Goal: Information Seeking & Learning: Learn about a topic

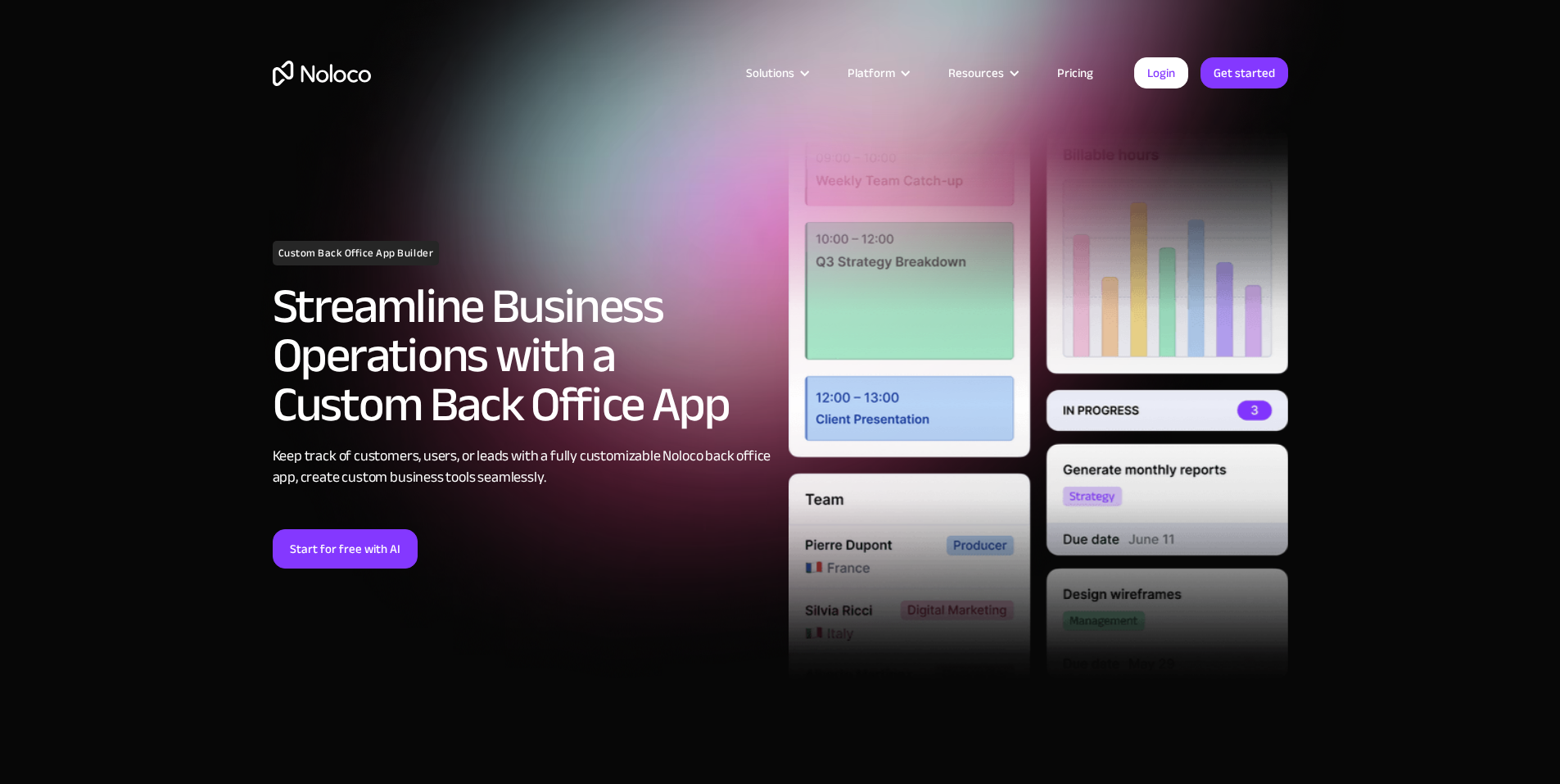
click at [936, 646] on img at bounding box center [1039, 403] width 500 height 628
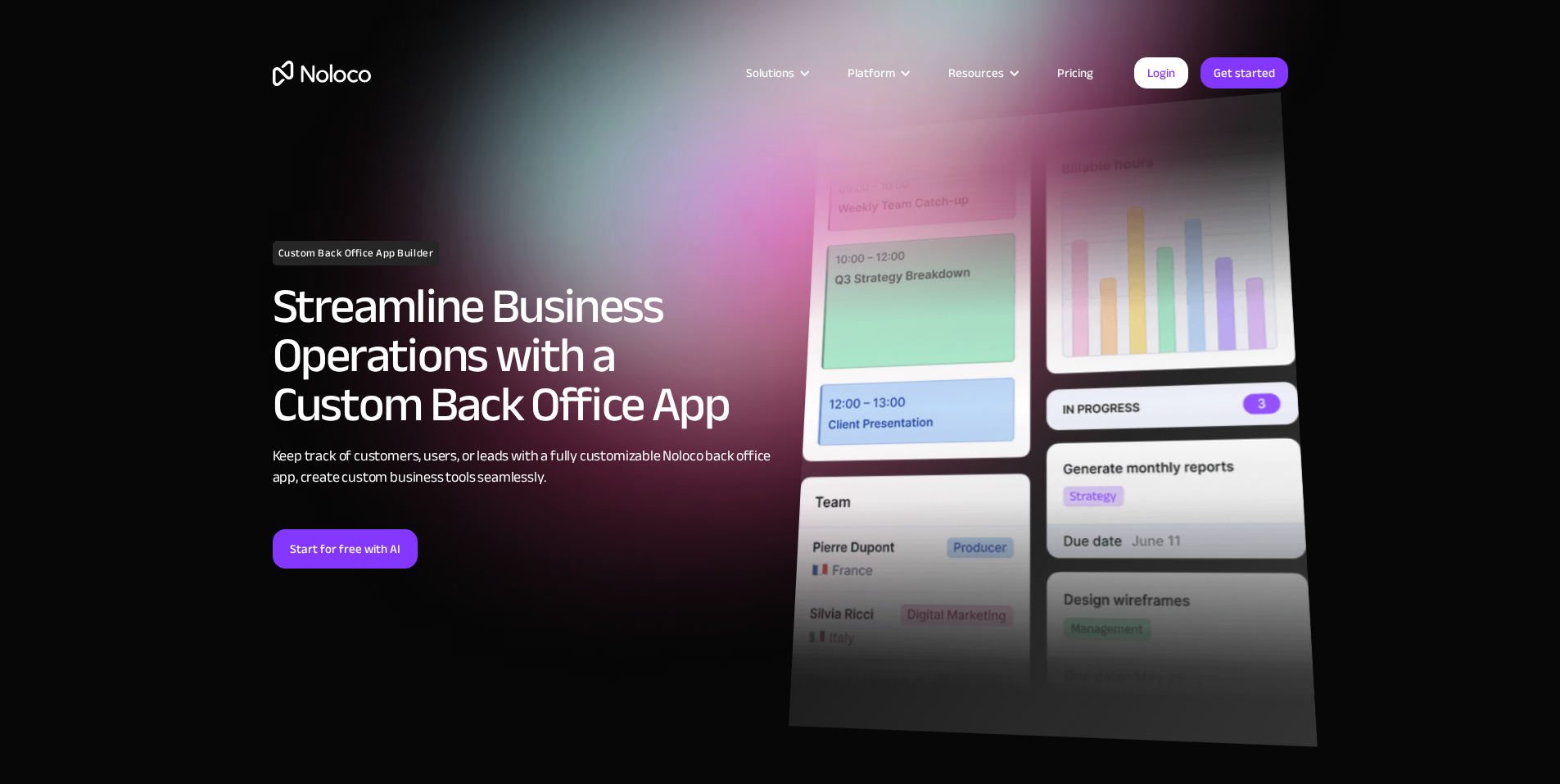
click at [935, 613] on img at bounding box center [1053, 419] width 529 height 655
click at [976, 610] on img at bounding box center [1053, 419] width 529 height 655
click at [1057, 597] on img at bounding box center [1053, 419] width 529 height 655
click at [1117, 365] on img at bounding box center [1053, 419] width 529 height 655
click at [1232, 285] on img at bounding box center [1053, 419] width 529 height 655
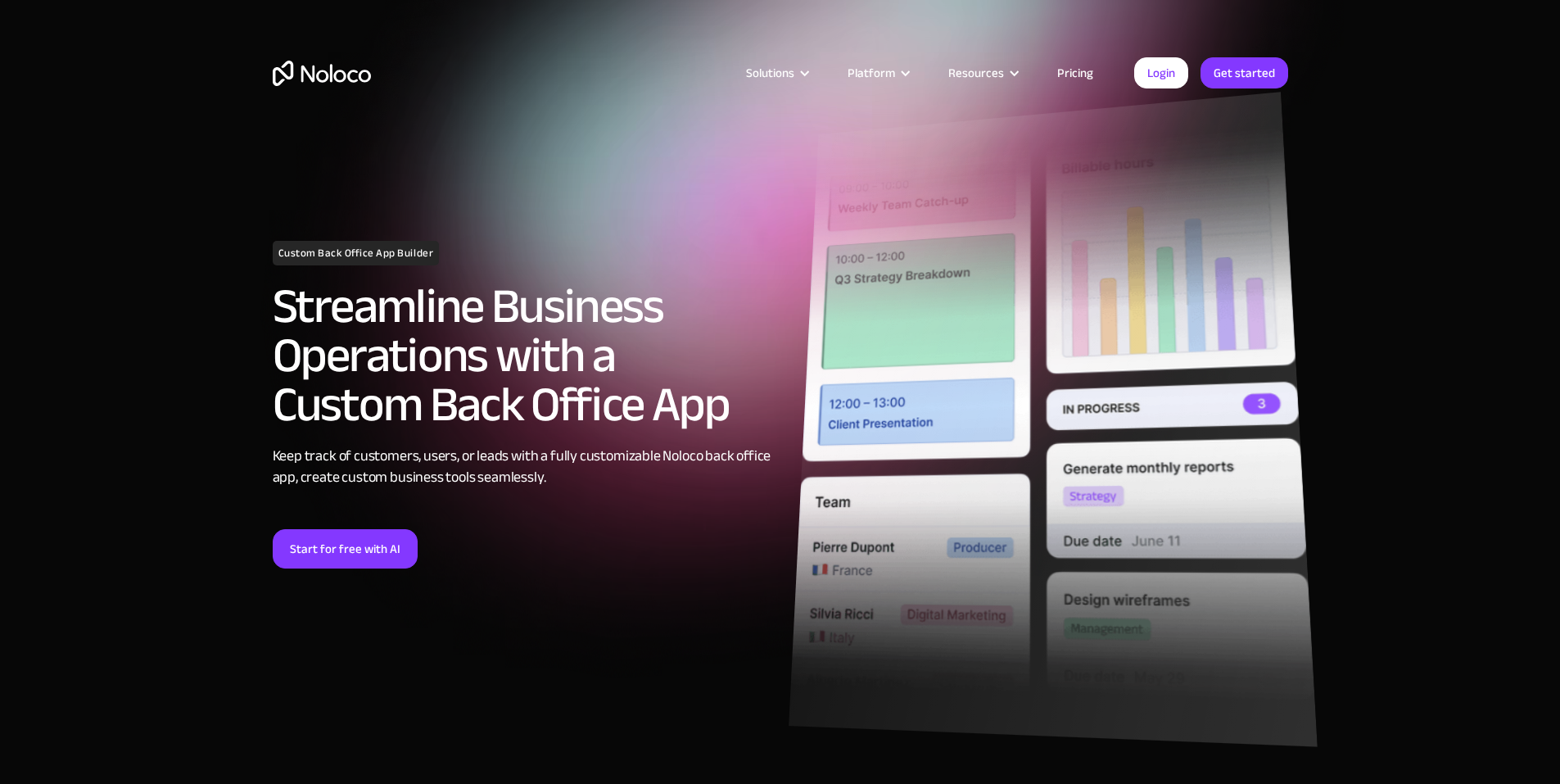
click at [914, 345] on img at bounding box center [1053, 419] width 529 height 655
click at [1264, 542] on img at bounding box center [1053, 419] width 529 height 655
click at [1048, 574] on img at bounding box center [1053, 419] width 529 height 655
click at [1125, 481] on img at bounding box center [1053, 419] width 529 height 655
click at [1166, 408] on img at bounding box center [1053, 419] width 529 height 655
